Goal: Information Seeking & Learning: Obtain resource

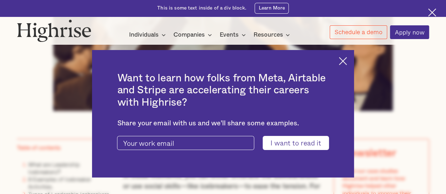
scroll to position [338, 0]
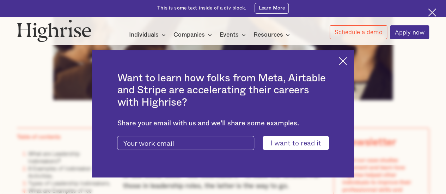
drag, startPoint x: 0, startPoint y: 0, endPoint x: 451, endPoint y: 17, distance: 451.7
click at [347, 65] on img at bounding box center [343, 61] width 8 height 8
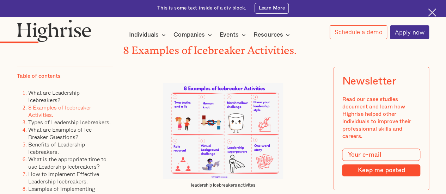
scroll to position [1213, 0]
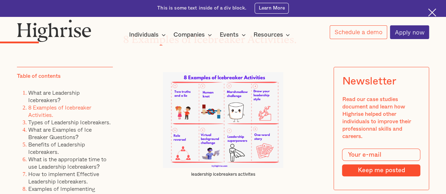
click at [209, 145] on img at bounding box center [223, 120] width 120 height 96
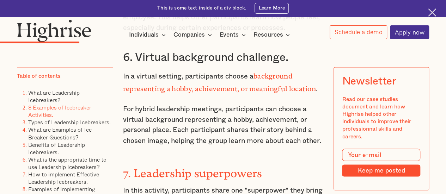
scroll to position [1876, 0]
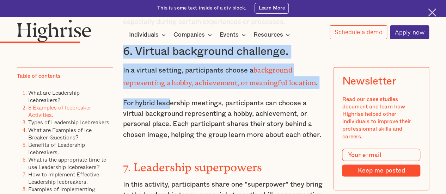
drag, startPoint x: 122, startPoint y: 49, endPoint x: 169, endPoint y: 85, distance: 58.8
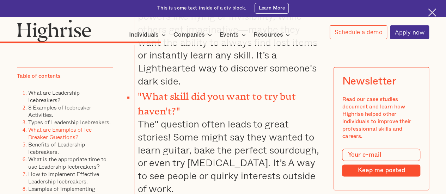
scroll to position [3142, 0]
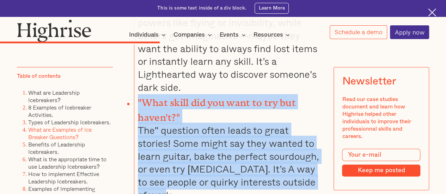
drag, startPoint x: 138, startPoint y: 78, endPoint x: 231, endPoint y: 171, distance: 131.8
click at [231, 171] on li ""What skill did you want to try but haven't?" The" question often leads to grea…" at bounding box center [228, 148] width 189 height 108
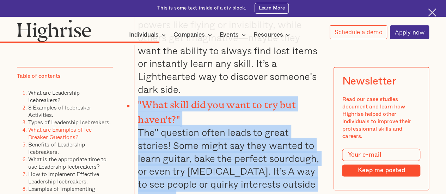
scroll to position [3147, 0]
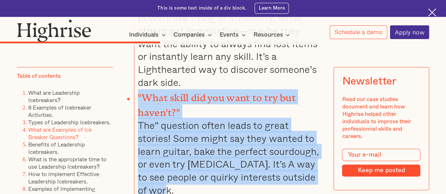
drag, startPoint x: 138, startPoint y: 99, endPoint x: 304, endPoint y: 168, distance: 179.3
click at [304, 168] on li ""What skill did you want to try but haven't?" The" question often leads to grea…" at bounding box center [228, 143] width 189 height 108
copy li ""What skill did you want to try but haven't?" The" question often leads to grea…"
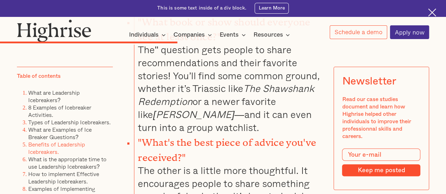
scroll to position [3472, 0]
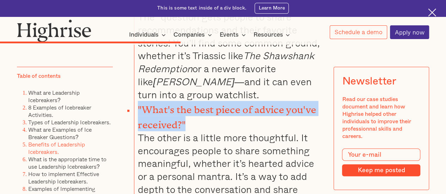
drag, startPoint x: 137, startPoint y: 79, endPoint x: 197, endPoint y: 92, distance: 61.6
click at [197, 101] on li ""What's the best piece of advice you've received?" The other is a little more t…" at bounding box center [228, 155] width 189 height 108
copy strong ""What's the best piece of advice you've received?""
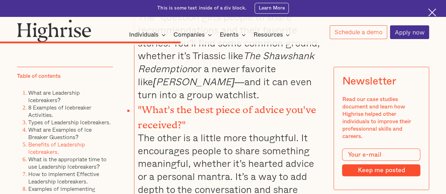
click at [208, 103] on li ""What's the best piece of advice you've received?" The other is a little more t…" at bounding box center [228, 155] width 189 height 108
